Goal: Task Accomplishment & Management: Use online tool/utility

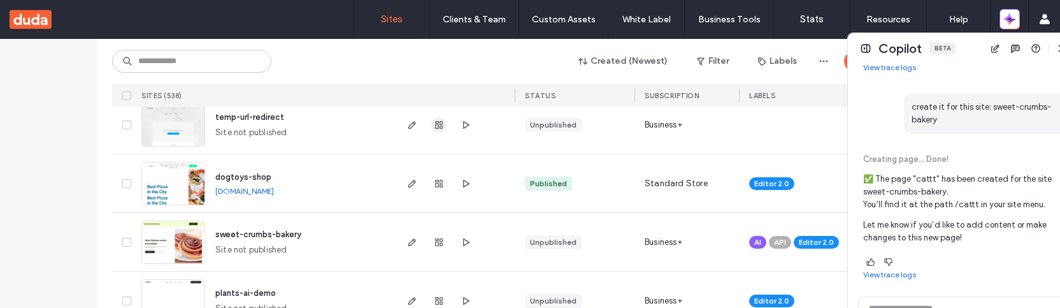
scroll to position [252, 0]
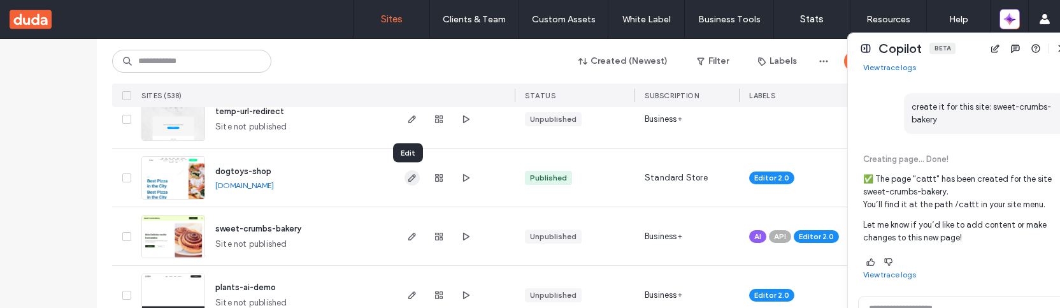
click at [407, 178] on icon "button" at bounding box center [412, 178] width 10 height 10
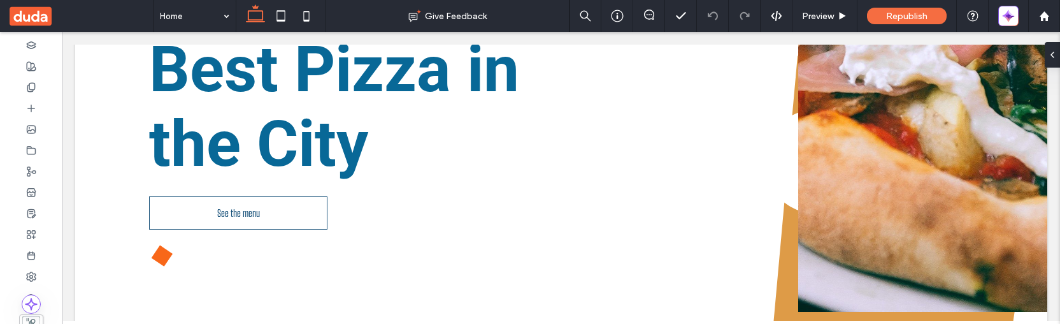
scroll to position [501, 0]
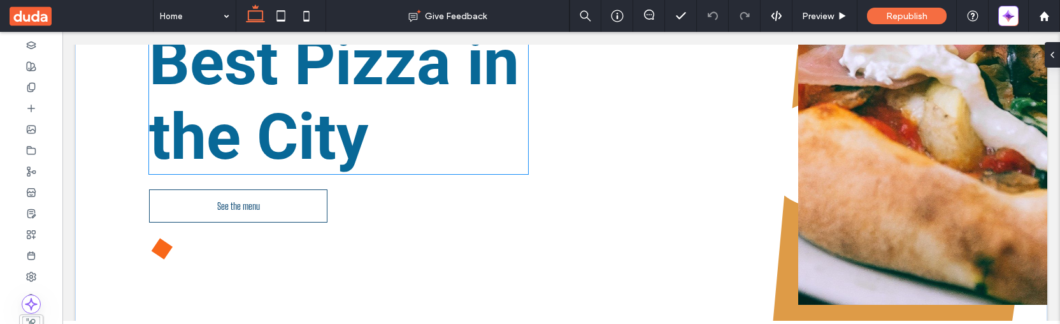
click at [381, 128] on h1 "Best Pizza in the City" at bounding box center [338, 99] width 379 height 149
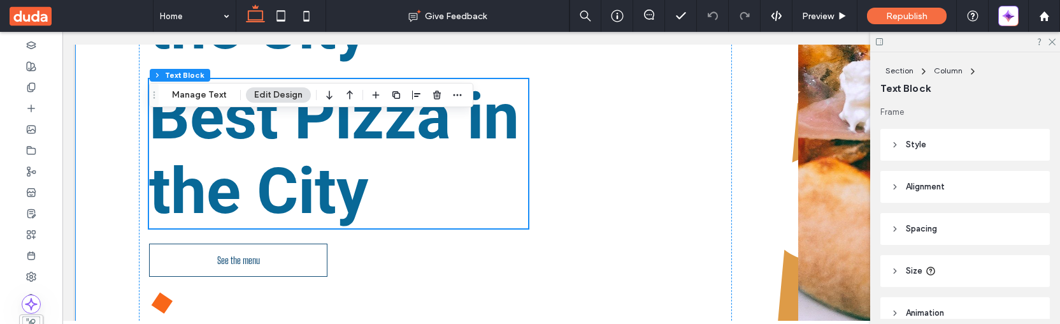
scroll to position [443, 0]
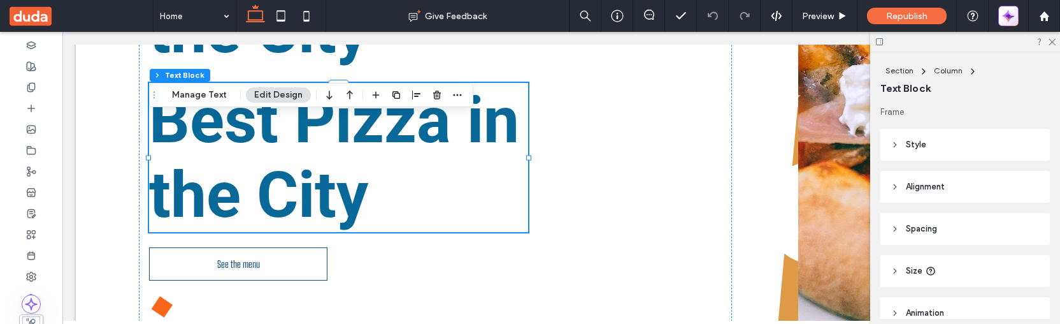
click at [1006, 19] on icon "button" at bounding box center [1005, 19] width 6 height 6
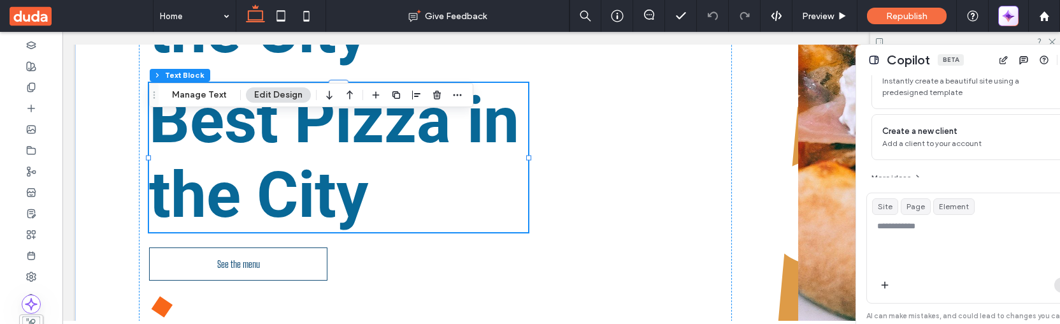
scroll to position [155, 0]
click at [897, 233] on textarea at bounding box center [973, 245] width 213 height 50
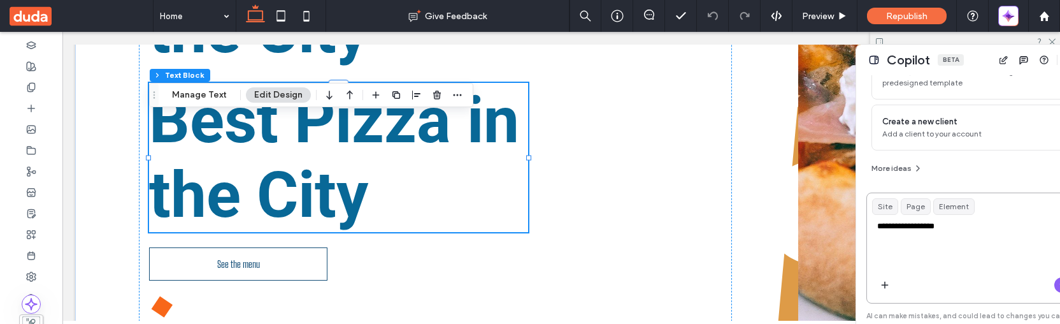
type textarea "**********"
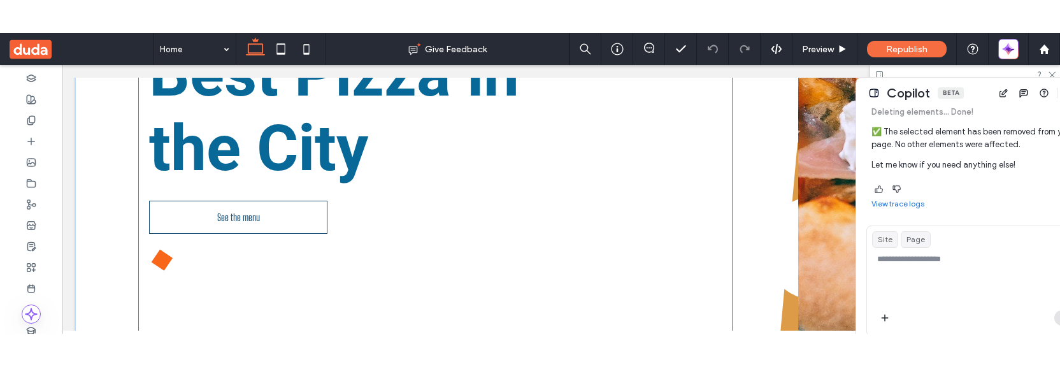
scroll to position [441, 0]
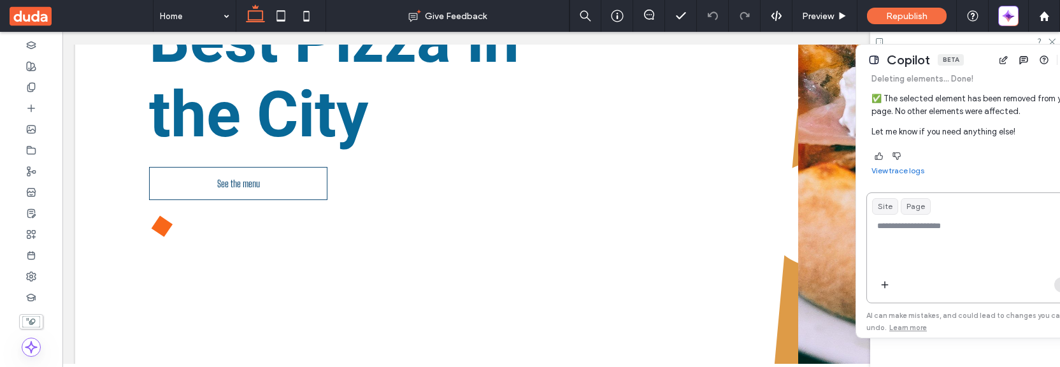
click at [875, 68] on div "Copilot Beta" at bounding box center [973, 60] width 234 height 31
click at [872, 64] on button at bounding box center [873, 59] width 15 height 15
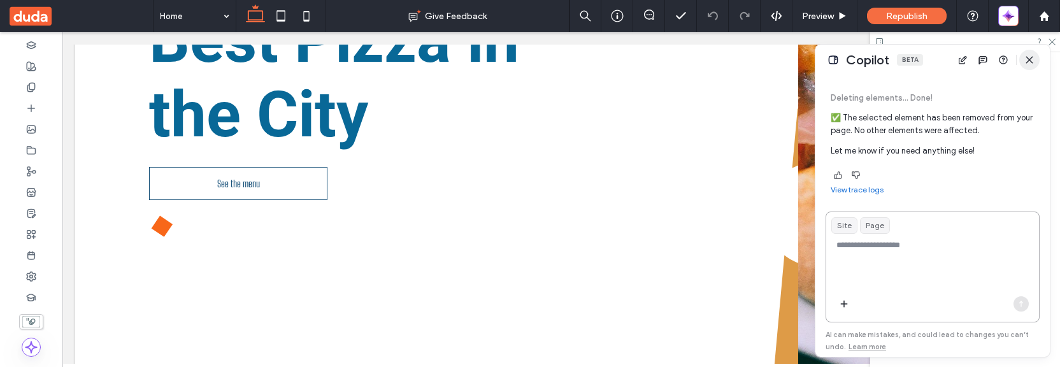
click at [1029, 65] on span "button" at bounding box center [1029, 60] width 20 height 20
